Goal: Find contact information: Find specific fact

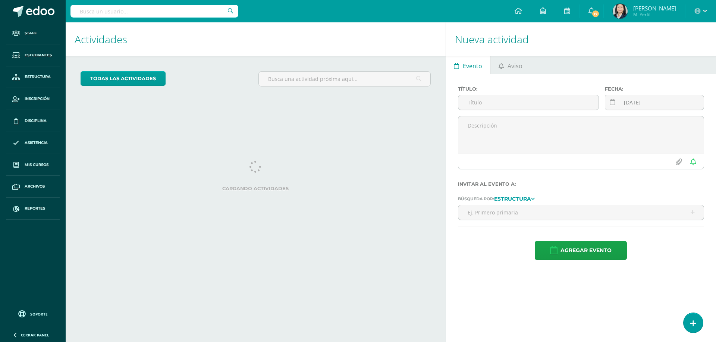
click at [161, 7] on input "text" at bounding box center [155, 11] width 168 height 13
type input "andrade morataya"
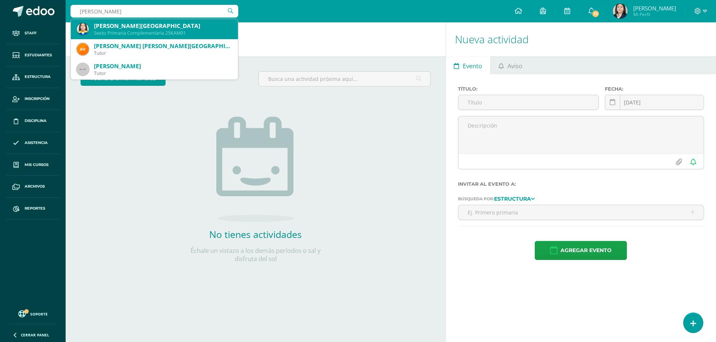
click at [160, 20] on div "Kathelynn Rashell Andrade Morataya Sexto Primaria Complementaria 25KAM01" at bounding box center [154, 29] width 155 height 20
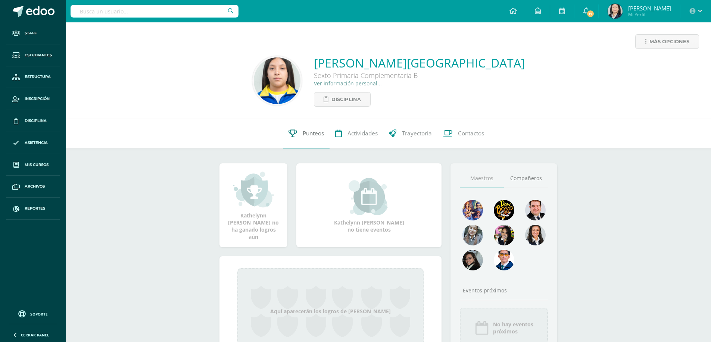
click at [312, 129] on link "Punteos" at bounding box center [306, 134] width 47 height 30
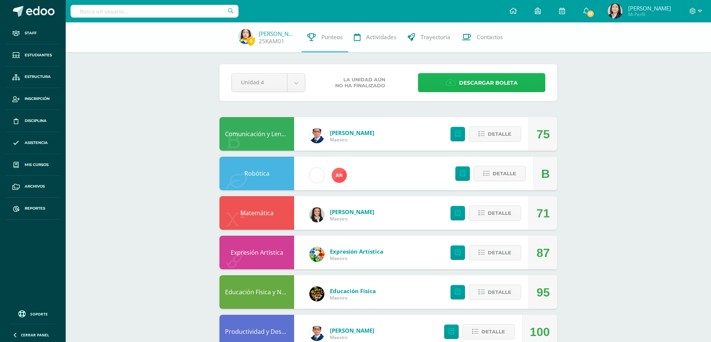
click at [453, 80] on icon at bounding box center [450, 83] width 10 height 8
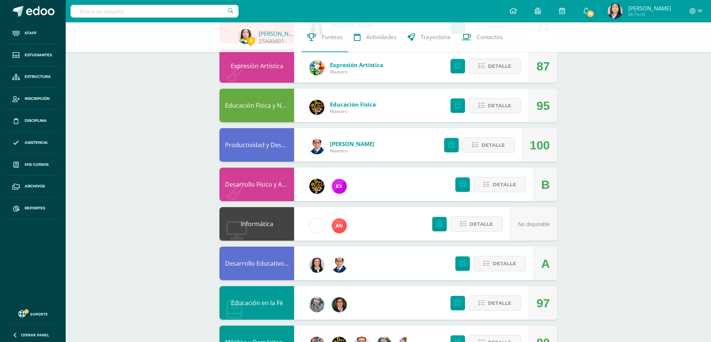
scroll to position [224, 0]
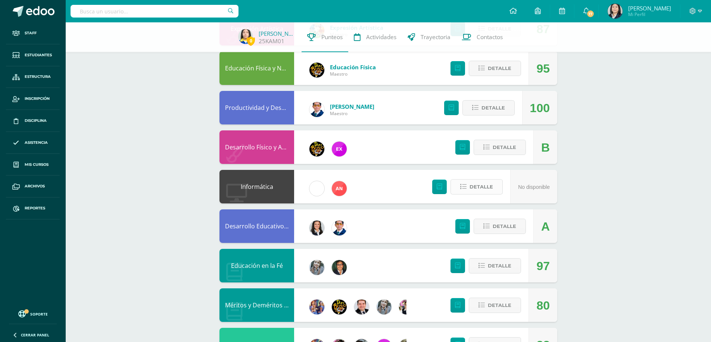
click at [480, 184] on span "Detalle" at bounding box center [481, 187] width 24 height 14
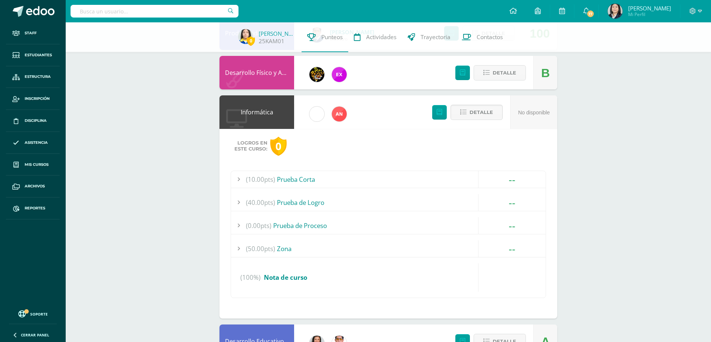
scroll to position [261, 0]
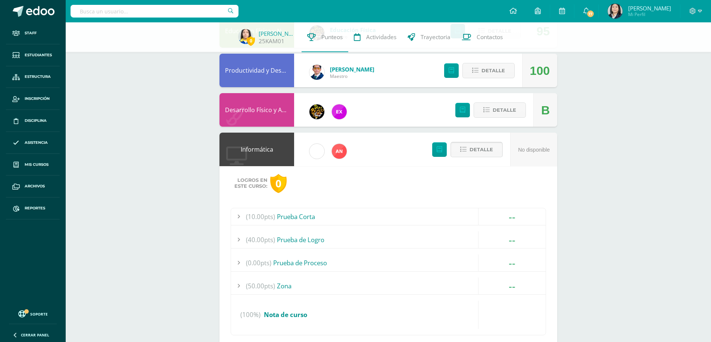
click at [463, 151] on icon at bounding box center [463, 150] width 6 height 6
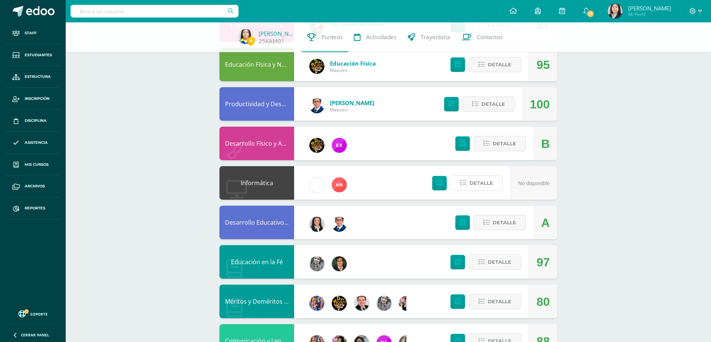
scroll to position [116, 0]
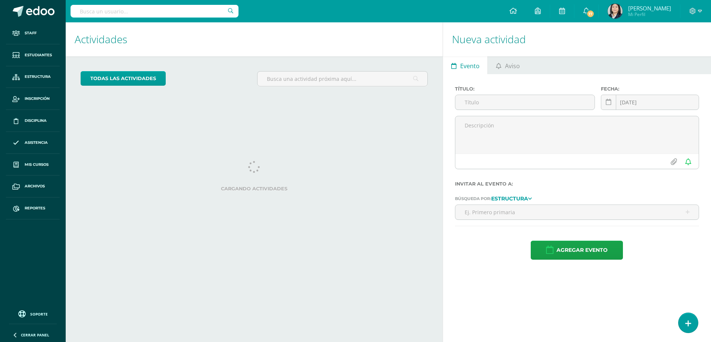
click at [191, 12] on input "text" at bounding box center [155, 11] width 168 height 13
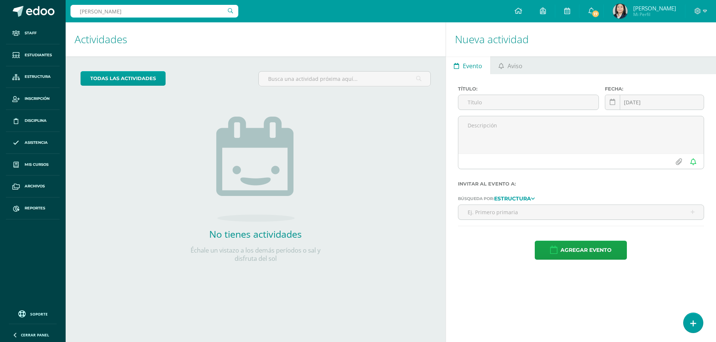
type input "turcios danel"
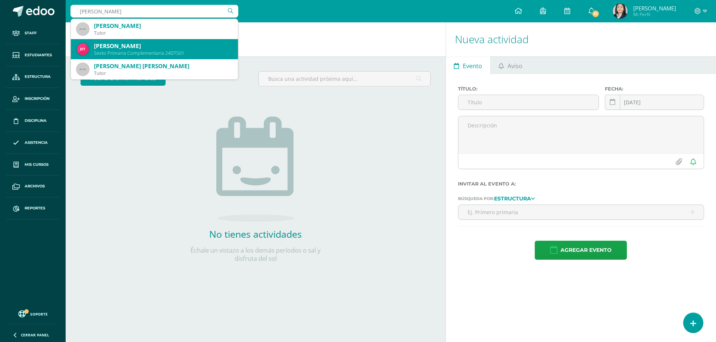
click at [173, 50] on div "Sexto Primaria Complementaria 24DTS01" at bounding box center [163, 53] width 138 height 6
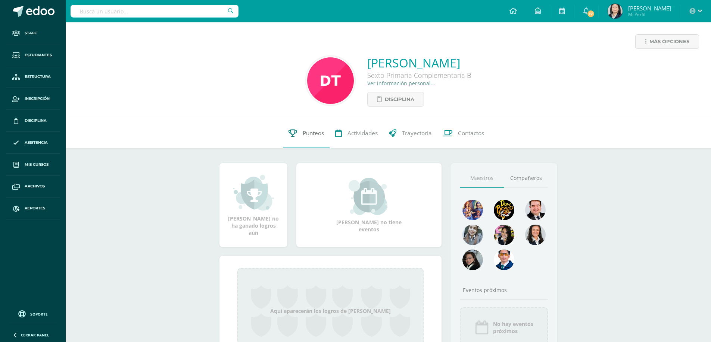
click at [306, 134] on span "Punteos" at bounding box center [313, 133] width 21 height 8
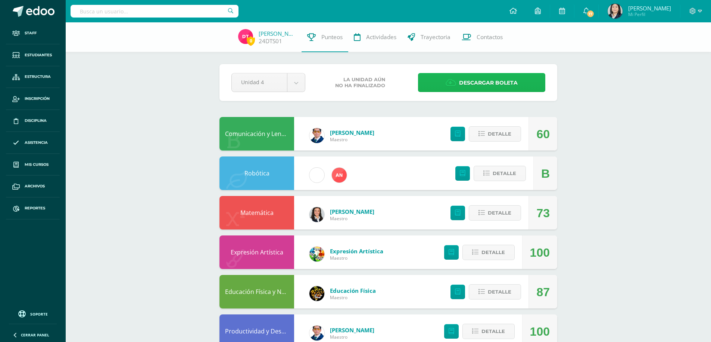
click at [506, 78] on span "Descargar boleta" at bounding box center [488, 83] width 59 height 18
click at [470, 80] on span "Descargar boleta" at bounding box center [488, 83] width 59 height 18
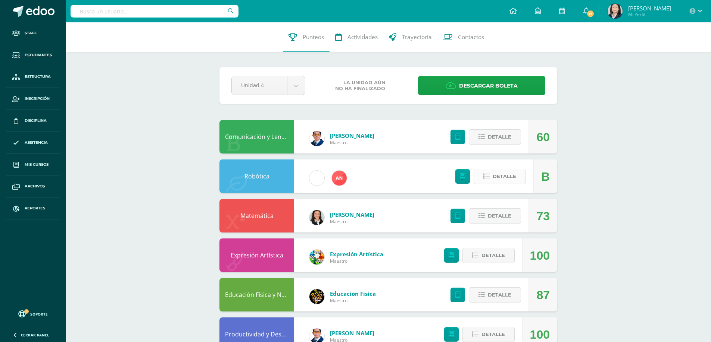
click at [498, 176] on span "Detalle" at bounding box center [504, 177] width 24 height 14
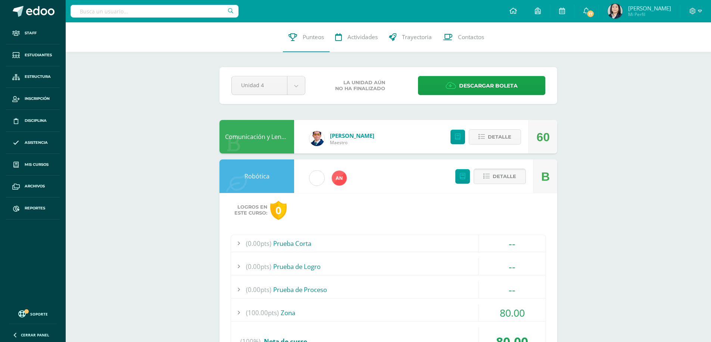
click at [499, 176] on span "Detalle" at bounding box center [504, 177] width 24 height 14
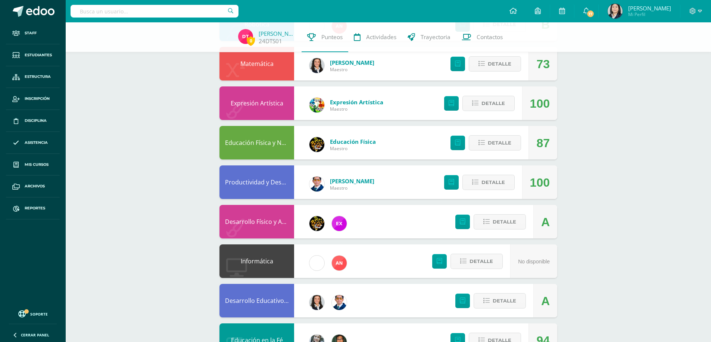
scroll to position [187, 0]
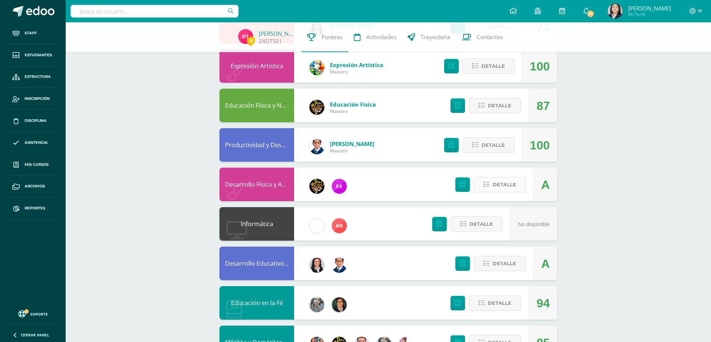
click at [504, 189] on span "Detalle" at bounding box center [504, 185] width 24 height 14
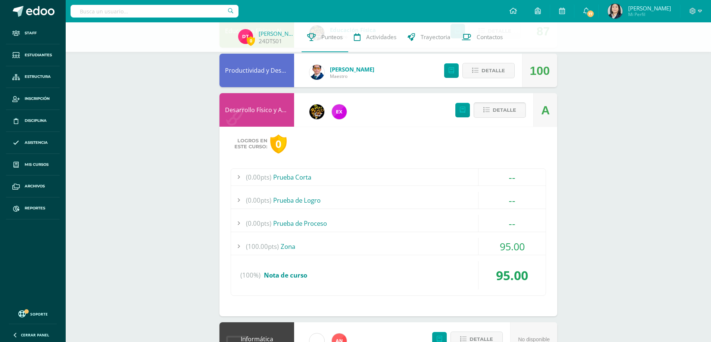
scroll to position [224, 0]
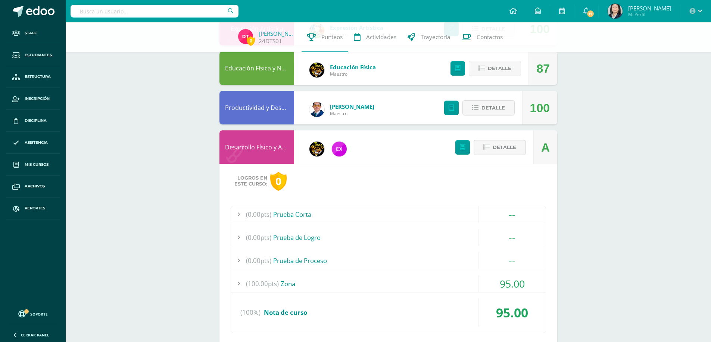
click at [494, 148] on span "Detalle" at bounding box center [504, 148] width 24 height 14
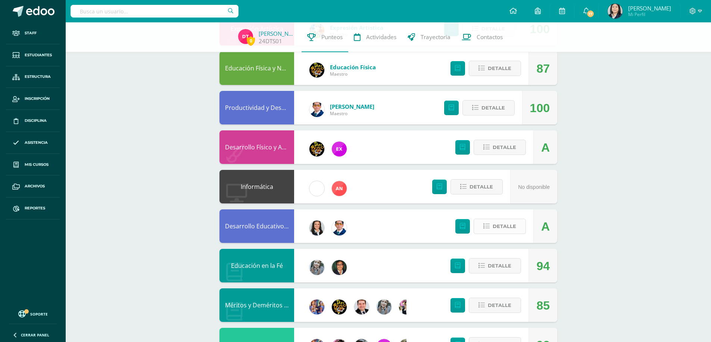
click at [498, 229] on span "Detalle" at bounding box center [504, 227] width 24 height 14
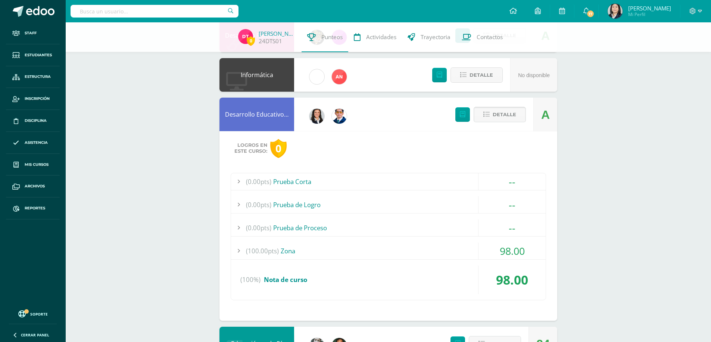
scroll to position [261, 0]
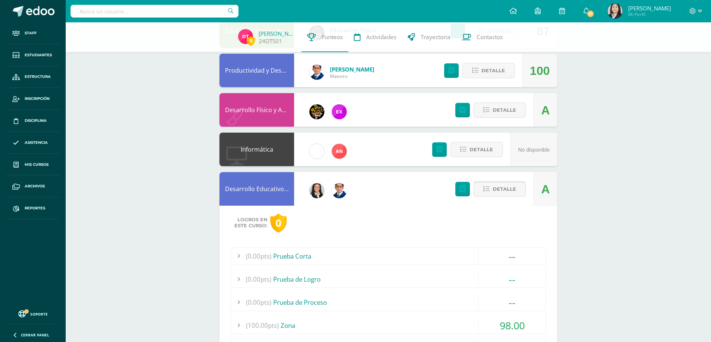
click at [498, 185] on span "Detalle" at bounding box center [504, 189] width 24 height 14
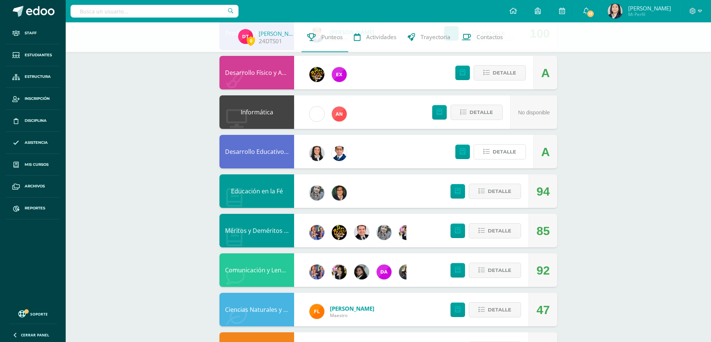
scroll to position [377, 0]
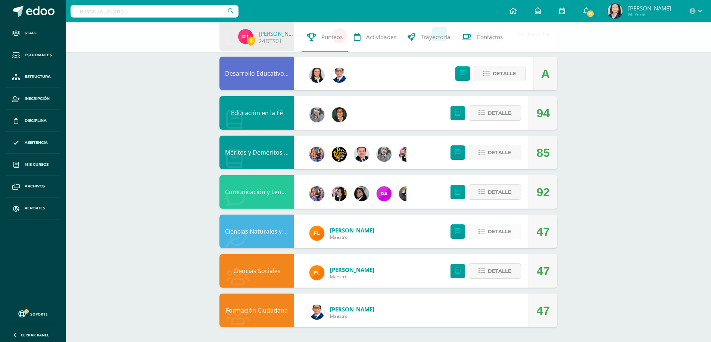
click at [492, 237] on span "Detalle" at bounding box center [500, 232] width 24 height 14
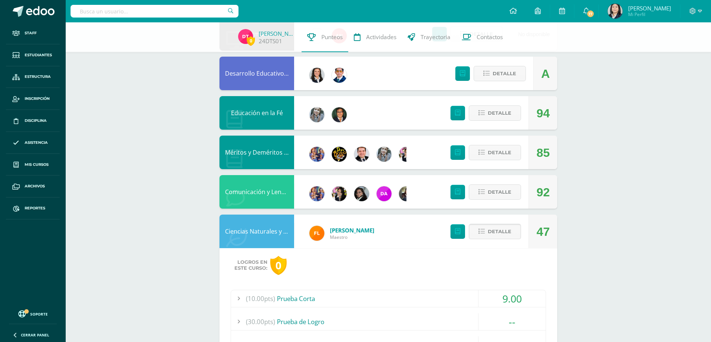
scroll to position [489, 0]
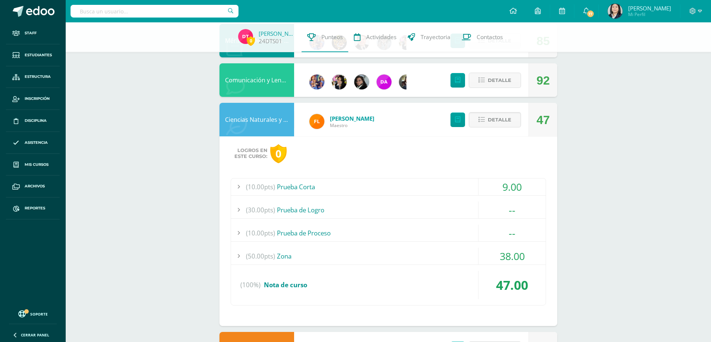
click at [509, 255] on span "38.00" at bounding box center [512, 257] width 25 height 14
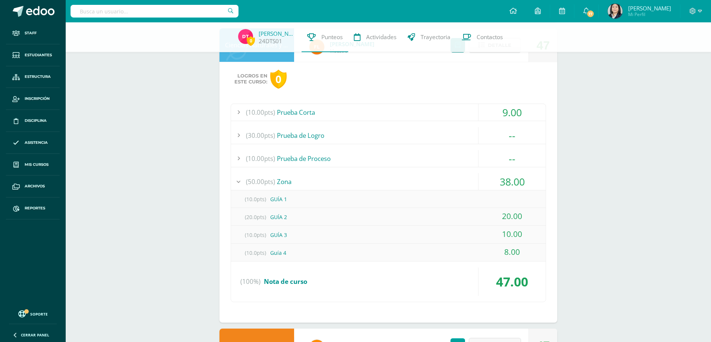
scroll to position [451, 0]
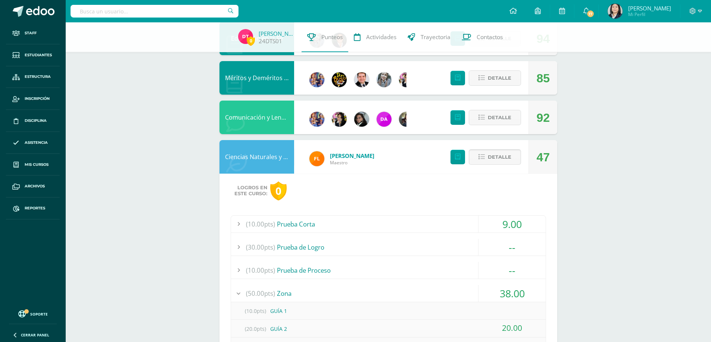
click at [504, 162] on span "Detalle" at bounding box center [500, 157] width 24 height 14
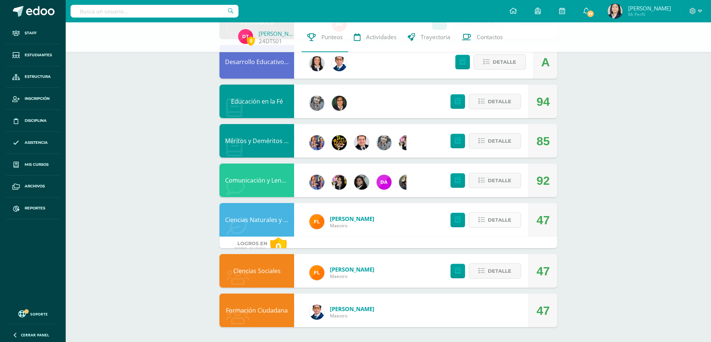
scroll to position [377, 0]
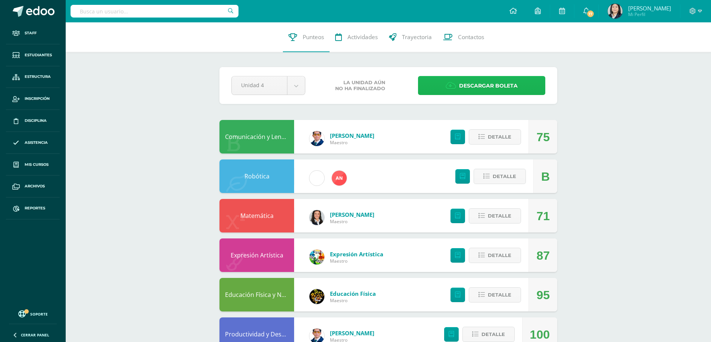
click at [459, 86] on link "Descargar boleta" at bounding box center [481, 85] width 127 height 19
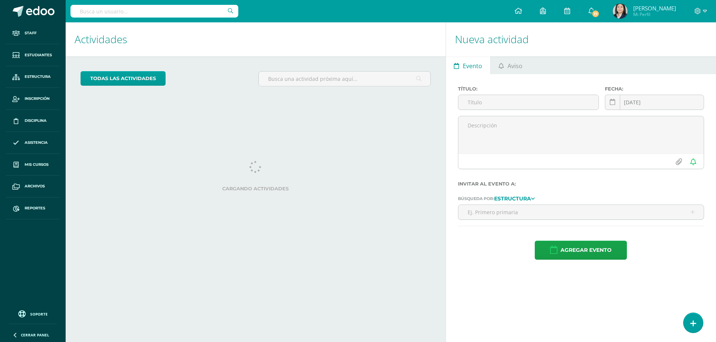
click at [201, 10] on input "text" at bounding box center [155, 11] width 168 height 13
type input "[PERSON_NAME]"
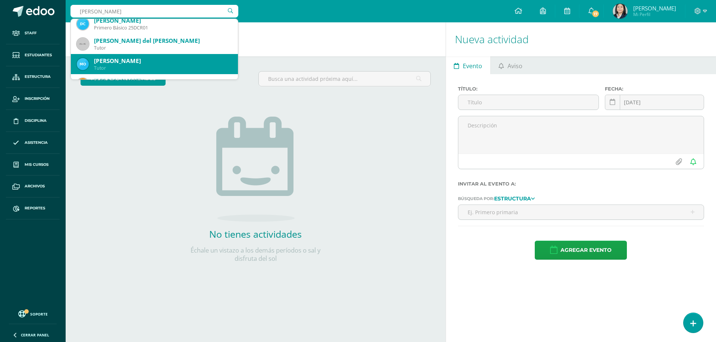
scroll to position [298, 0]
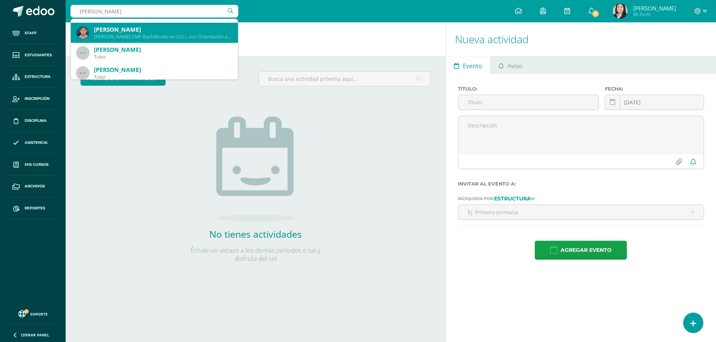
click at [141, 26] on div "[PERSON_NAME]" at bounding box center [163, 30] width 138 height 8
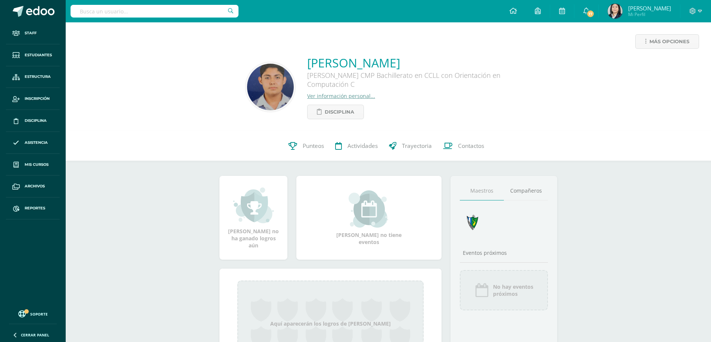
click at [336, 96] on link "Ver información personal..." at bounding box center [341, 96] width 68 height 7
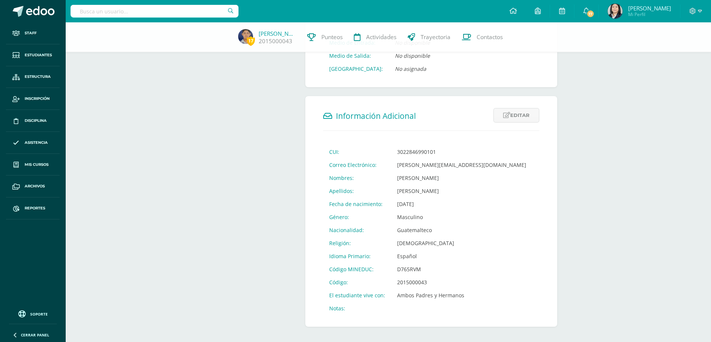
scroll to position [195, 0]
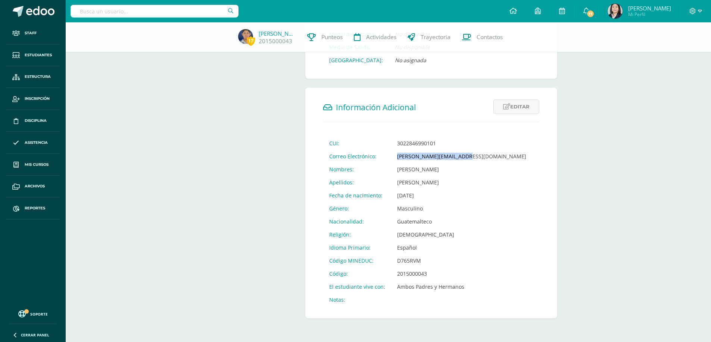
drag, startPoint x: 448, startPoint y: 158, endPoint x: 391, endPoint y: 156, distance: 56.4
click at [391, 156] on td "r.steiger.1edb@gmail.com" at bounding box center [461, 156] width 141 height 13
copy td "r.steiger.1edb@gmail.com"
click at [185, 11] on input "text" at bounding box center [155, 11] width 168 height 13
type input "castillo de la roca"
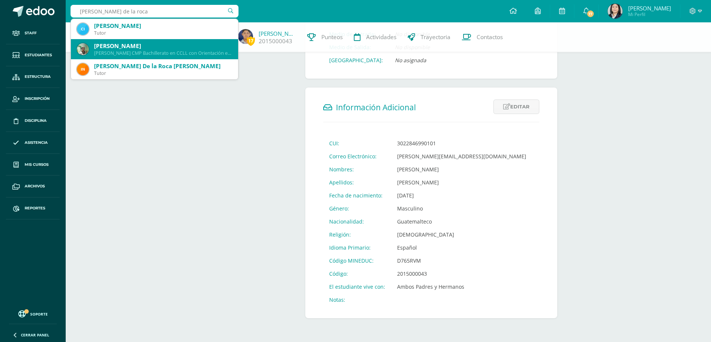
click at [162, 47] on div "Gabriel Fernando Castillo De La Roca" at bounding box center [163, 46] width 138 height 8
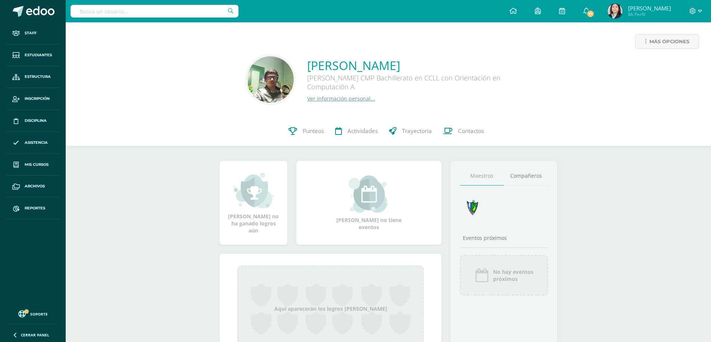
click at [335, 99] on link "Ver información personal..." at bounding box center [341, 98] width 68 height 7
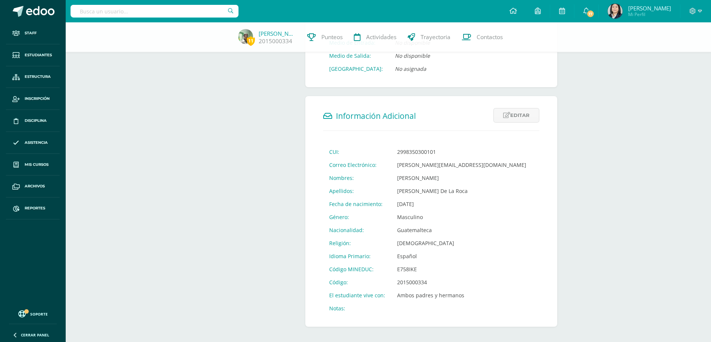
scroll to position [195, 0]
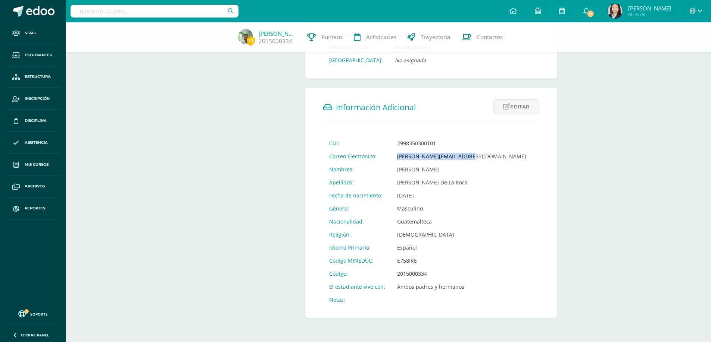
drag, startPoint x: 463, startPoint y: 157, endPoint x: 391, endPoint y: 160, distance: 72.4
click at [391, 160] on tr "Correo Electrónico: g.castillo.1ddb@gmail.com" at bounding box center [427, 156] width 209 height 13
copy tr "Correo Electrónico: g.castillo.1ddb@gmail.com"
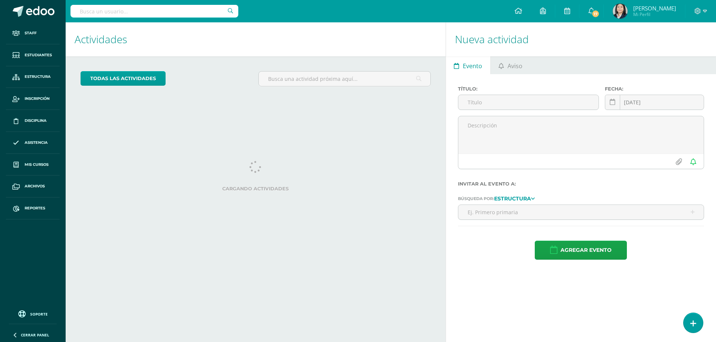
click at [186, 8] on input "text" at bounding box center [155, 11] width 168 height 13
type input "barrios [GEOGRAPHIC_DATA]"
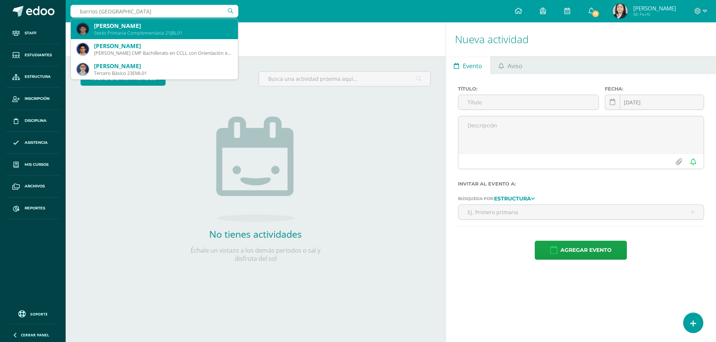
click at [170, 25] on div "[PERSON_NAME]" at bounding box center [163, 26] width 138 height 8
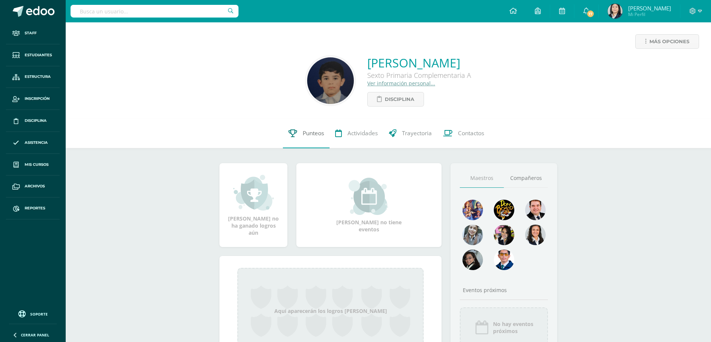
click at [329, 132] on link "Punteos" at bounding box center [306, 134] width 47 height 30
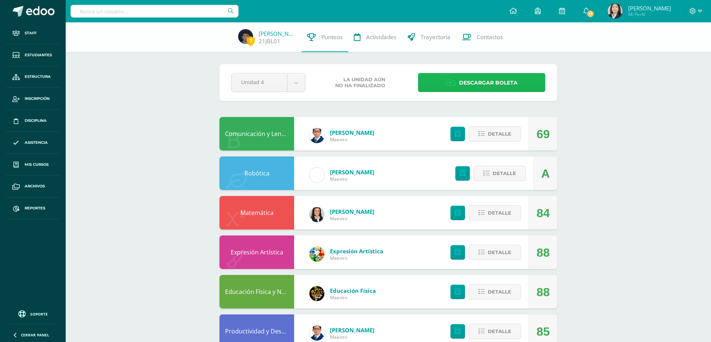
click at [494, 89] on span "Descargar boleta" at bounding box center [488, 83] width 59 height 18
